Goal: Check status: Check status

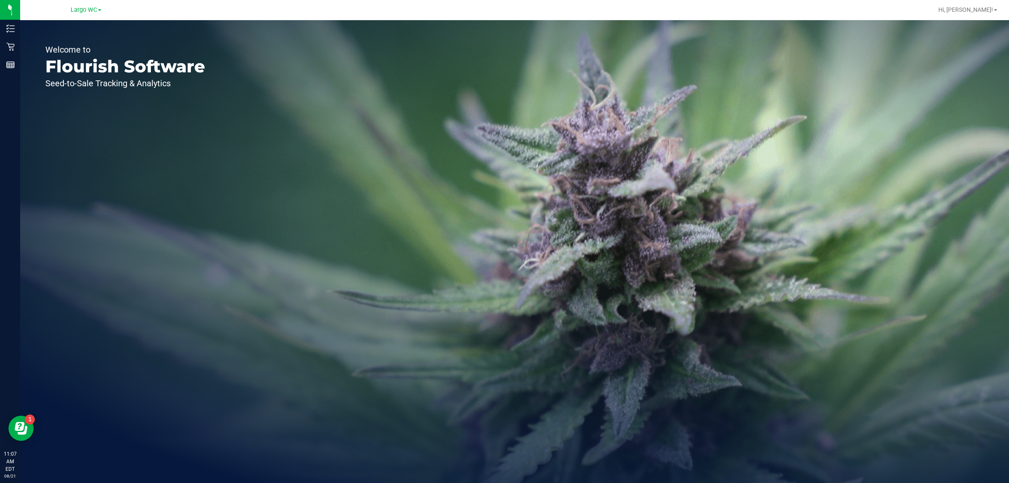
drag, startPoint x: 13, startPoint y: 32, endPoint x: 274, endPoint y: 85, distance: 266.8
click at [274, 85] on div "Welcome to Flourish Software Seed-to-Sale Tracking & Analytics" at bounding box center [514, 251] width 989 height 463
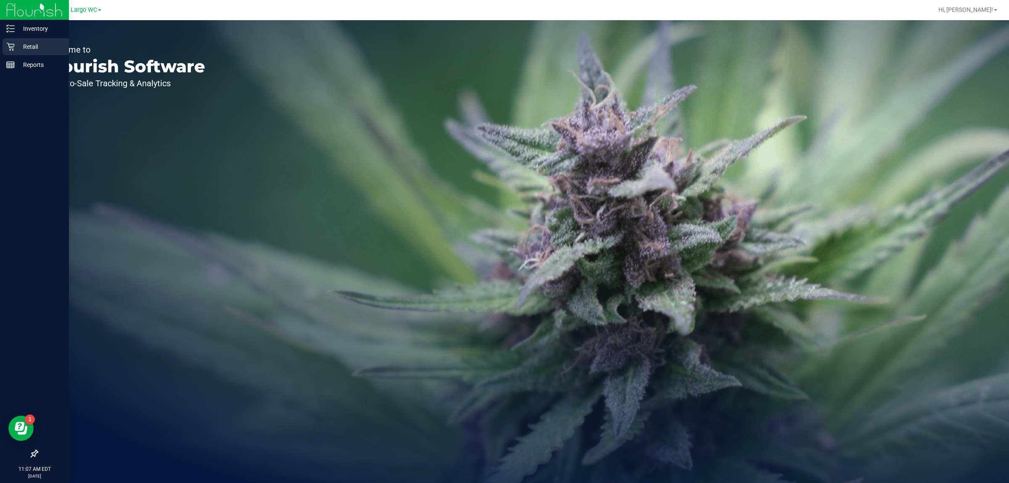
click at [9, 45] on icon at bounding box center [10, 46] width 8 height 8
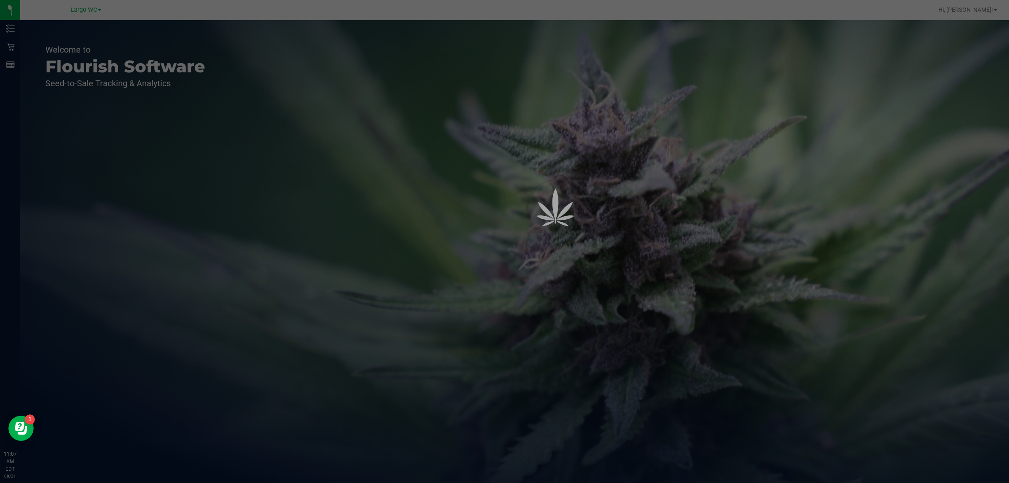
click at [517, 227] on div at bounding box center [504, 241] width 1009 height 483
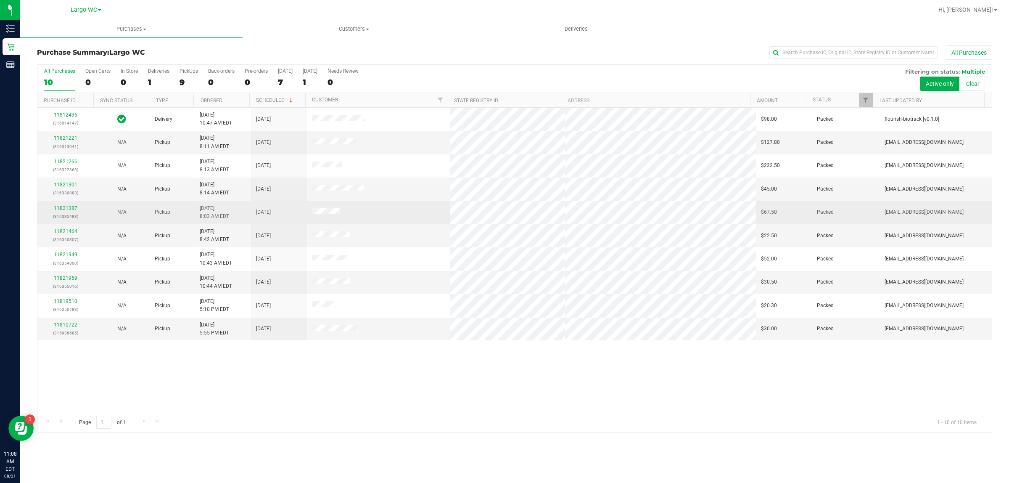
click at [67, 209] on link "11821387" at bounding box center [66, 208] width 24 height 6
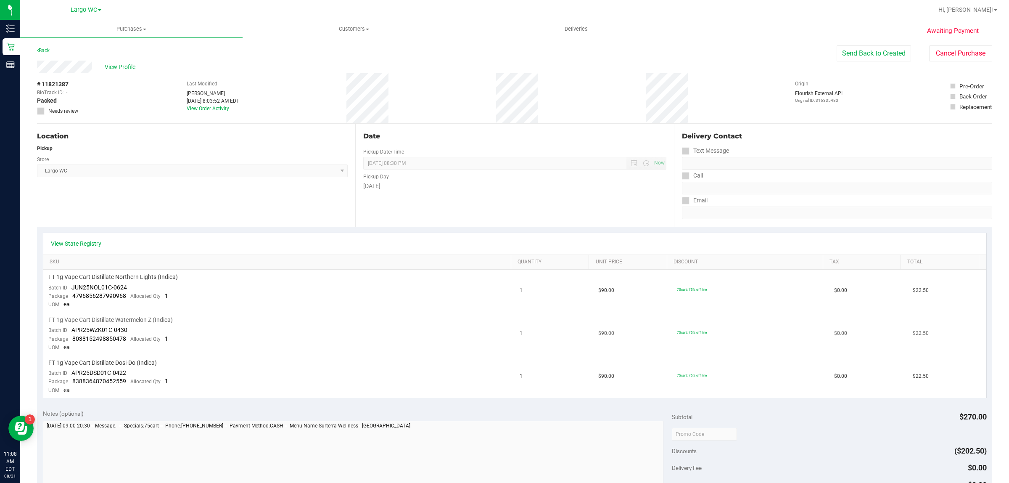
click at [449, 331] on td "FT 1g Vape Cart Distillate Watermelon Z (Indica) Batch ID APR25WZK01C-0430 Pack…" at bounding box center [279, 333] width 472 height 43
drag, startPoint x: 81, startPoint y: 249, endPoint x: 80, endPoint y: 240, distance: 8.9
click at [82, 244] on div "View State Registry" at bounding box center [514, 243] width 943 height 21
click at [80, 240] on link "View State Registry" at bounding box center [76, 243] width 50 height 8
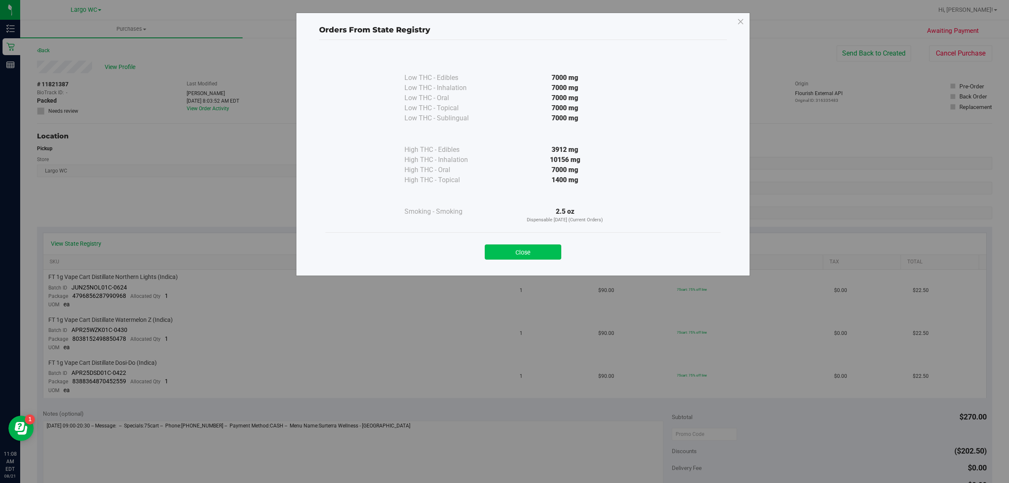
click at [522, 251] on button "Close" at bounding box center [523, 251] width 77 height 15
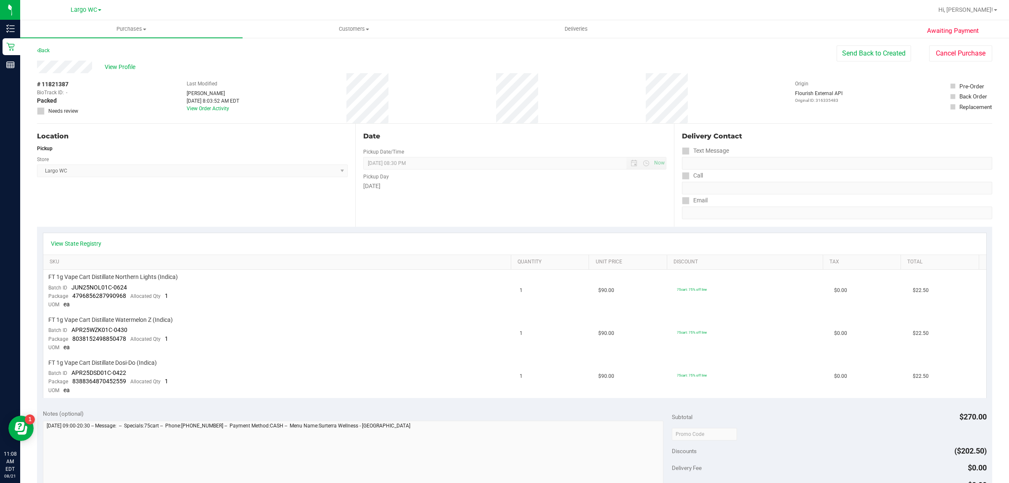
click at [608, 202] on div "Date Pickup Date/Time [DATE] Now [DATE] 08:30 PM Now Pickup Day [DATE]" at bounding box center [514, 175] width 318 height 103
click at [496, 238] on div "View State Registry" at bounding box center [514, 243] width 943 height 21
click at [497, 238] on div "View State Registry" at bounding box center [514, 243] width 943 height 21
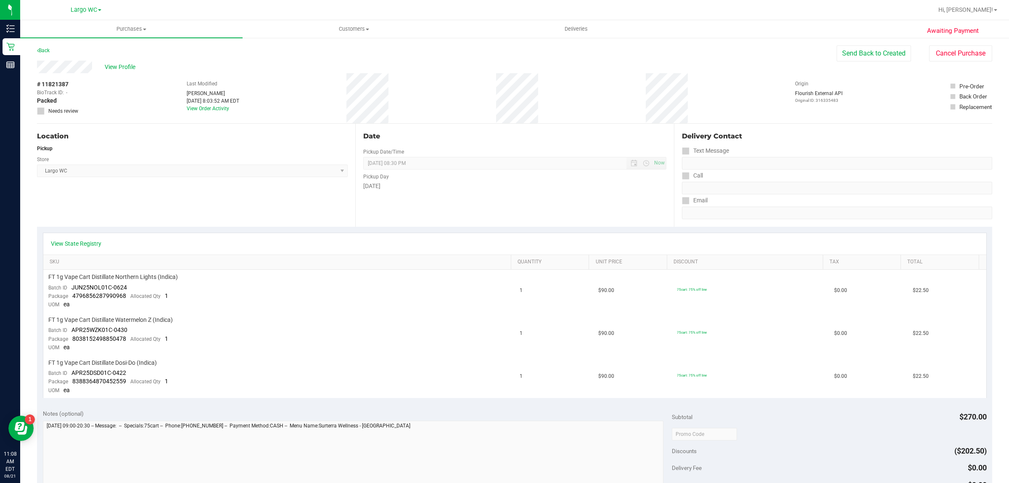
click at [514, 209] on div "Date Pickup Date/Time [DATE] Now [DATE] 08:30 PM Now Pickup Day [DATE]" at bounding box center [514, 175] width 318 height 103
click at [495, 230] on div "View State Registry SKU Quantity Unit Price Discount Tax Total FT 1g Vape Cart …" at bounding box center [514, 315] width 955 height 177
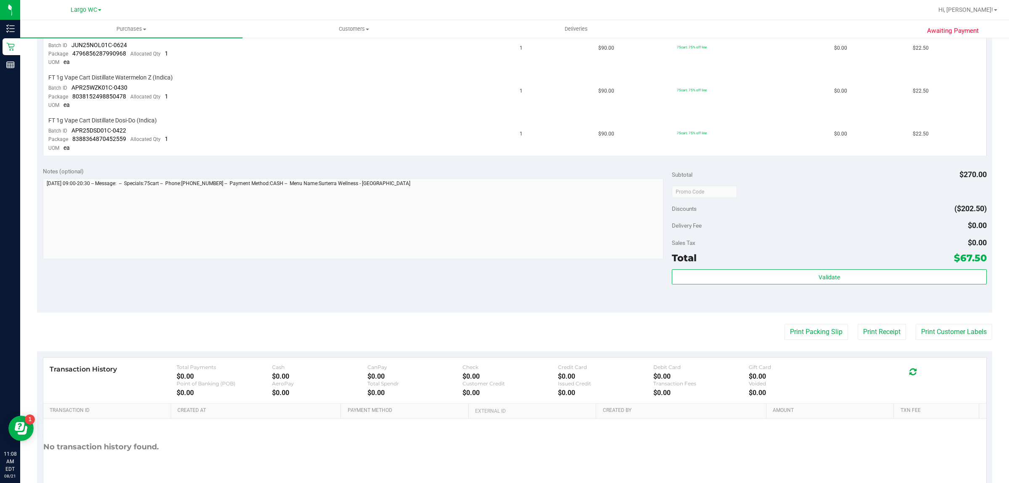
scroll to position [281, 0]
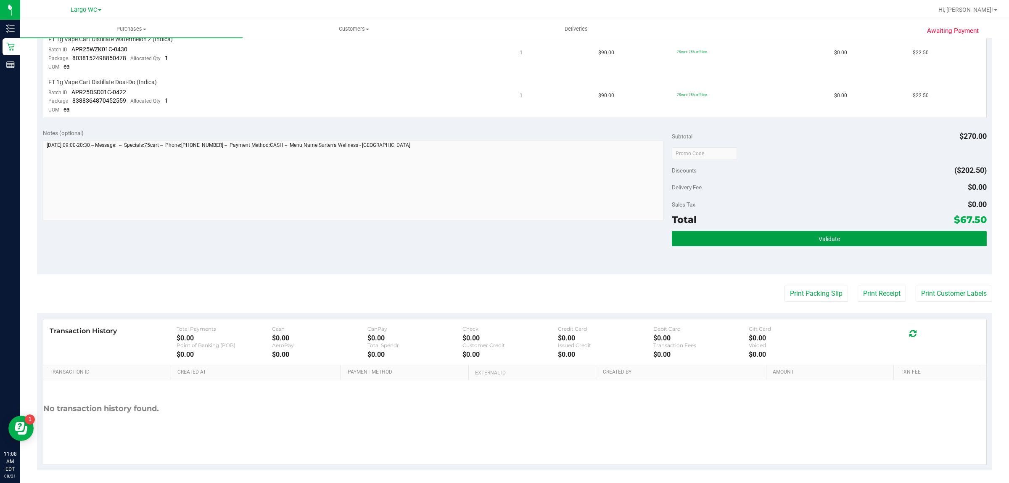
click at [845, 235] on button "Validate" at bounding box center [829, 238] width 315 height 15
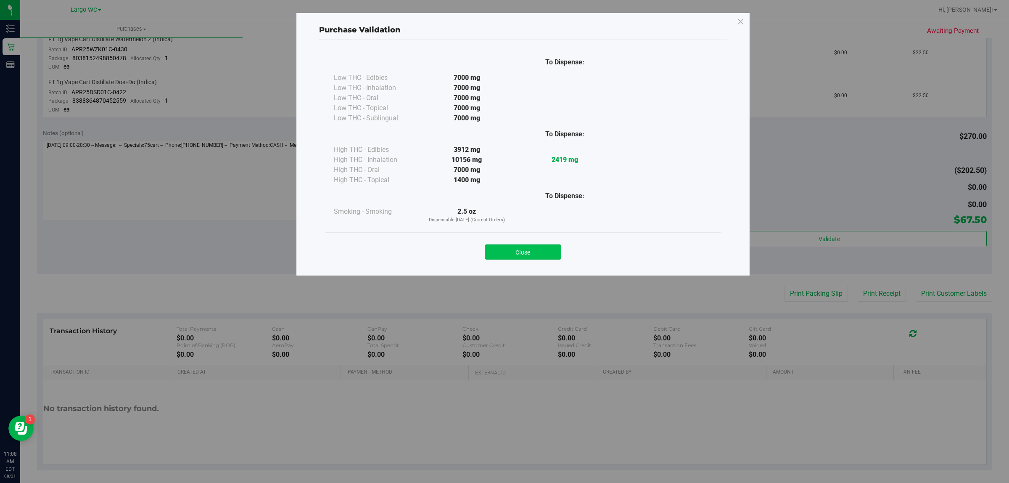
click at [526, 251] on button "Close" at bounding box center [523, 251] width 77 height 15
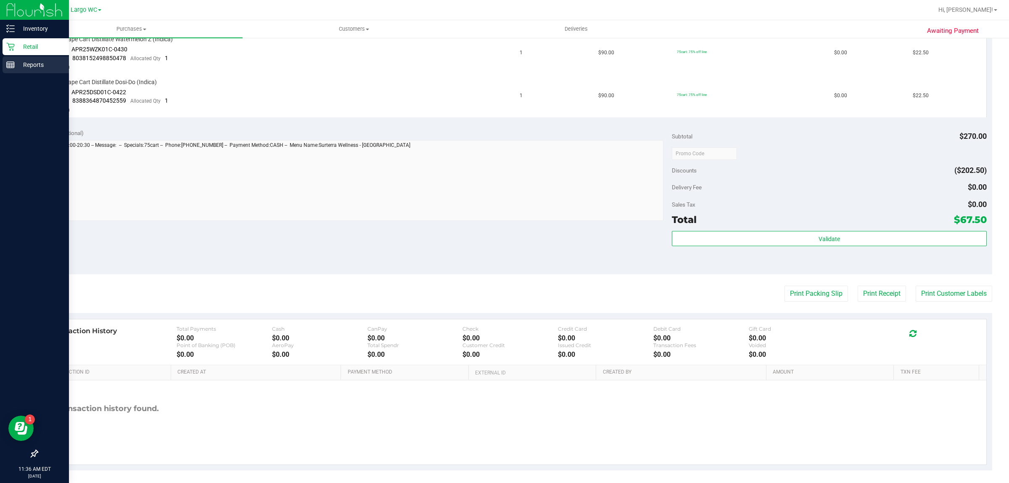
click at [9, 66] on line at bounding box center [9, 66] width 0 height 4
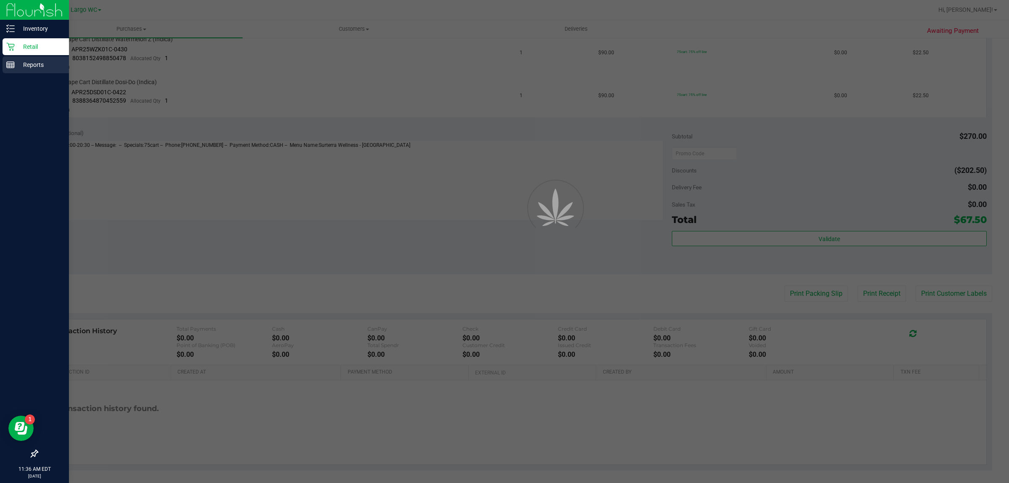
click at [12, 66] on line at bounding box center [12, 66] width 0 height 4
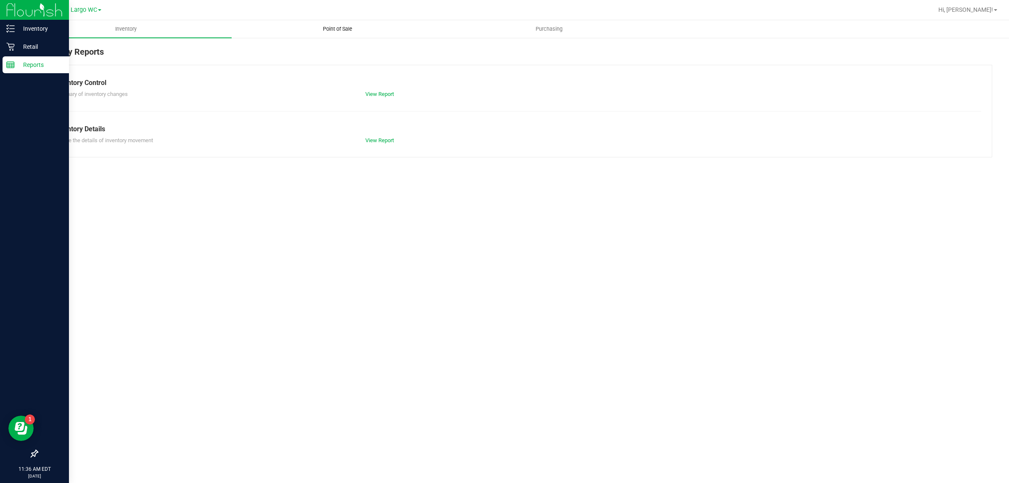
click at [318, 31] on span "Point of Sale" at bounding box center [338, 29] width 52 height 8
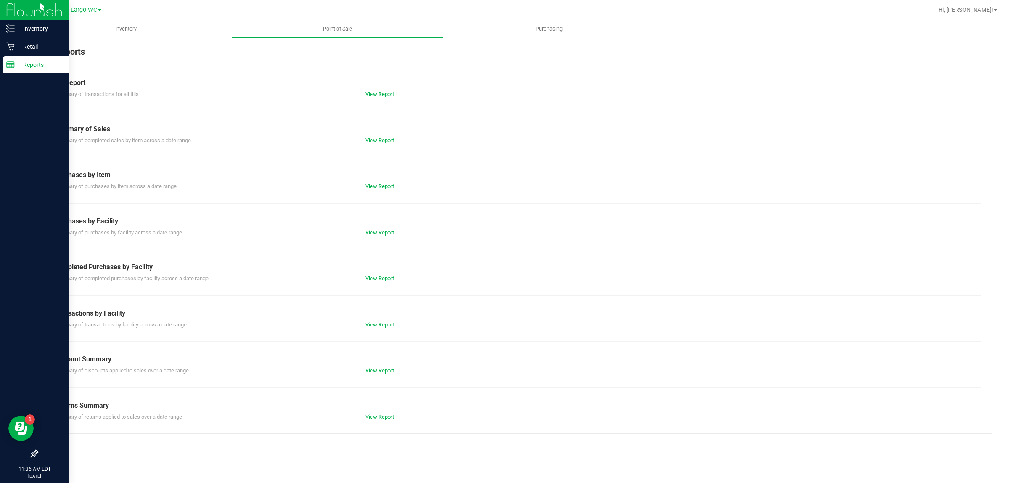
click at [375, 281] on link "View Report" at bounding box center [379, 278] width 29 height 6
